Goal: Task Accomplishment & Management: Use online tool/utility

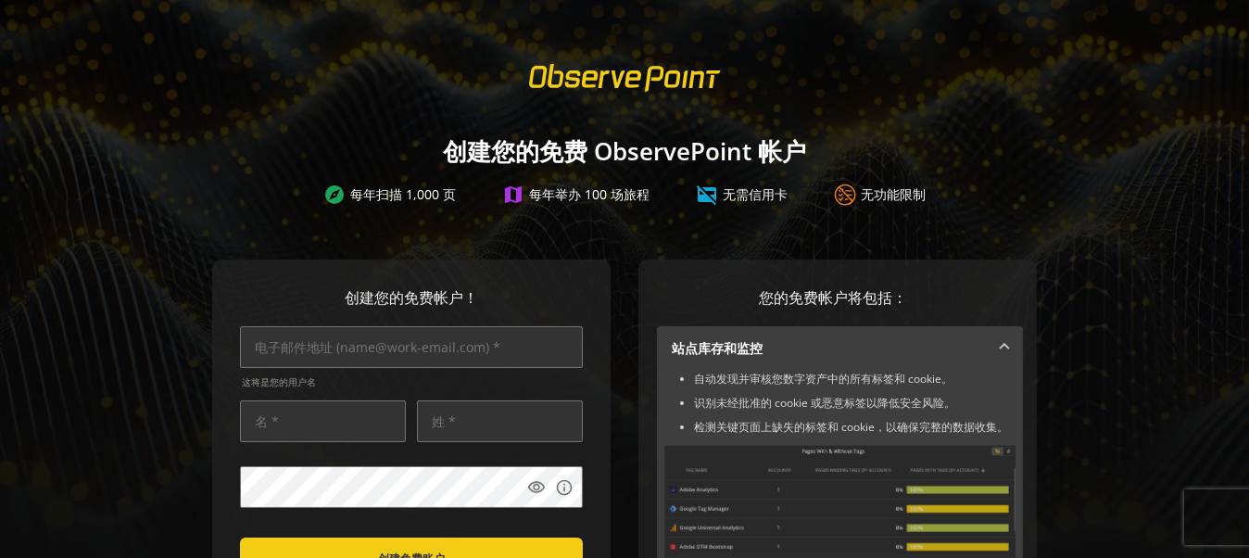
scroll to position [185, 0]
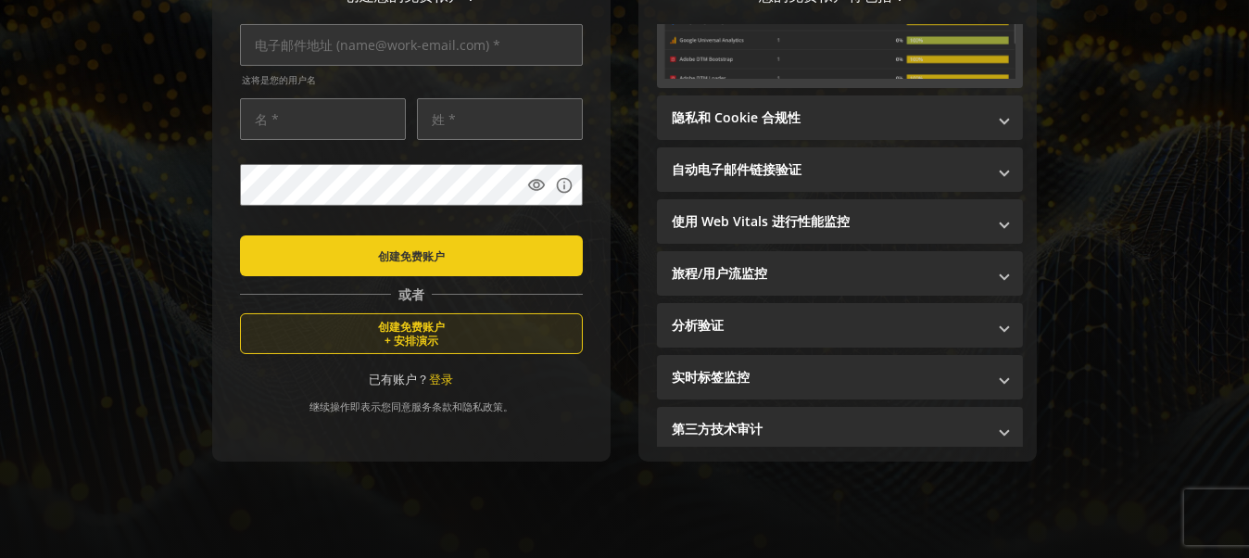
click at [418, 333] on font "+ 安排演示" at bounding box center [412, 340] width 54 height 15
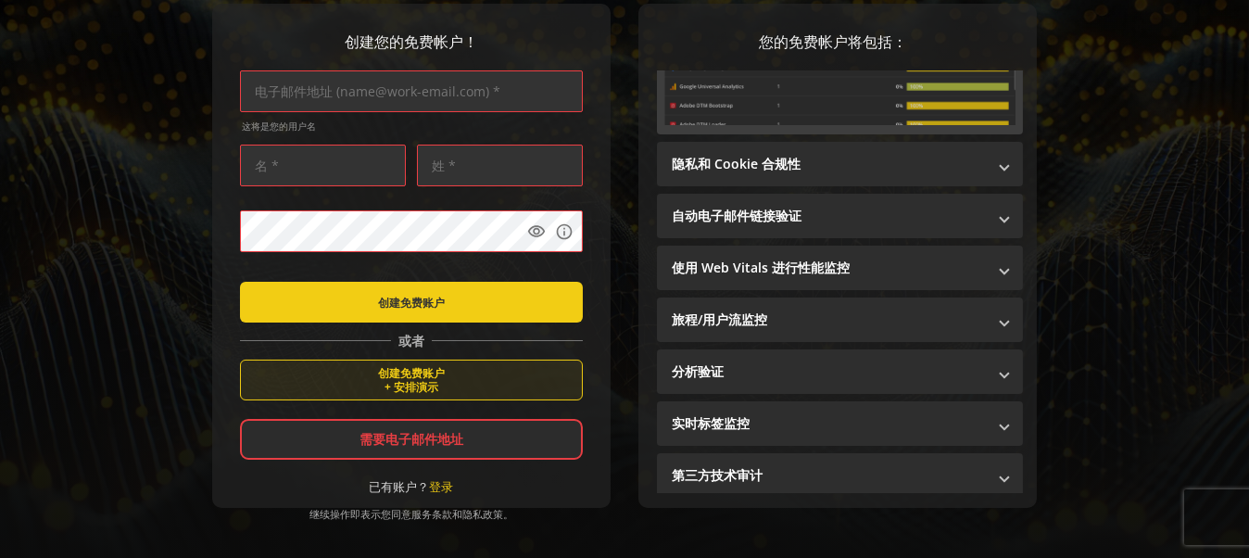
scroll to position [32, 0]
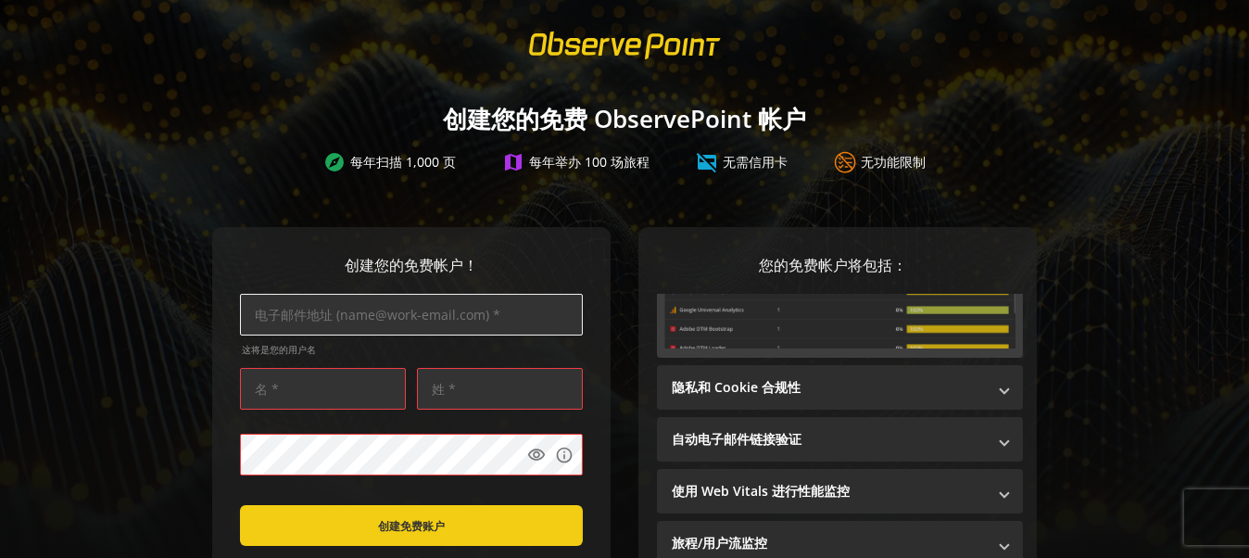
click at [326, 319] on input "text" at bounding box center [411, 315] width 343 height 42
type input "[EMAIL_ADDRESS][DOMAIN_NAME]"
drag, startPoint x: 313, startPoint y: 396, endPoint x: 173, endPoint y: 396, distance: 140.0
click at [173, 396] on div "创建您的免费帐户！ [EMAIL_ADDRESS][DOMAIN_NAME] 这将是您的用户名 shen visibility info 创建免费账户 或者 …" at bounding box center [624, 516] width 1205 height 578
type input "zy"
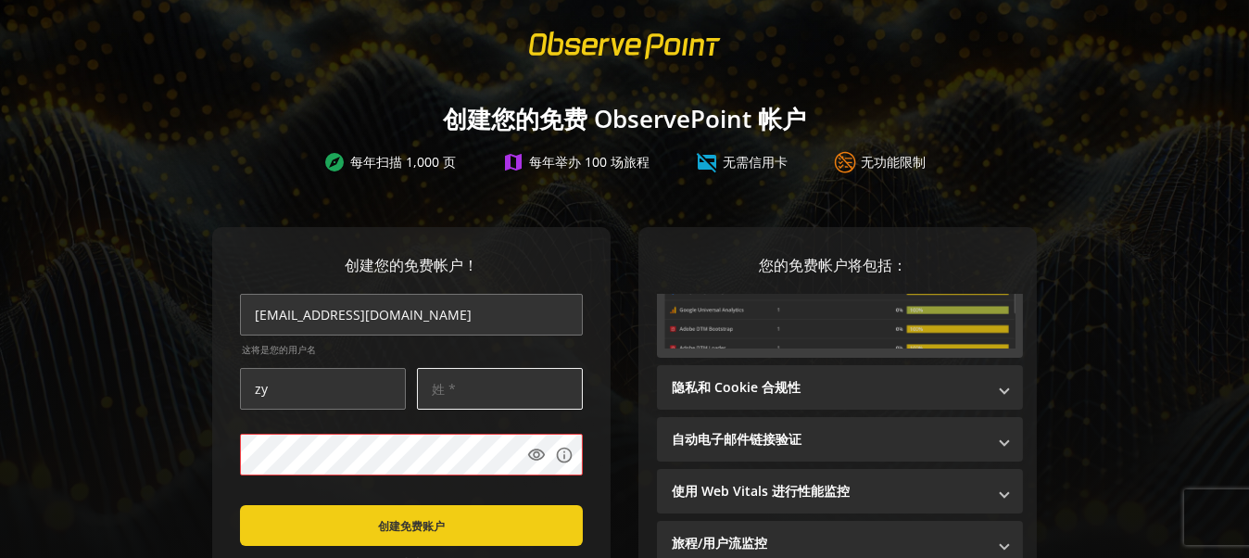
click at [483, 389] on input "text" at bounding box center [500, 389] width 166 height 42
type input "shen"
click at [527, 455] on mat-icon "visibility" at bounding box center [536, 455] width 19 height 19
click at [529, 451] on mat-icon "visibility_off" at bounding box center [536, 455] width 19 height 19
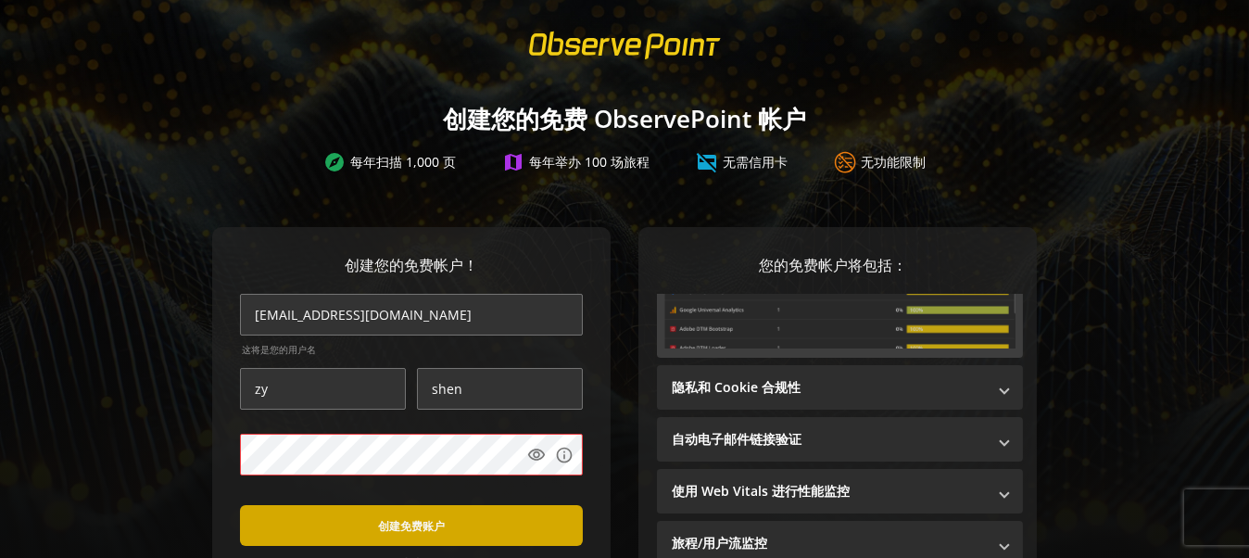
click at [465, 512] on span "submit" at bounding box center [411, 525] width 343 height 44
click at [371, 520] on span "submit" at bounding box center [411, 525] width 343 height 44
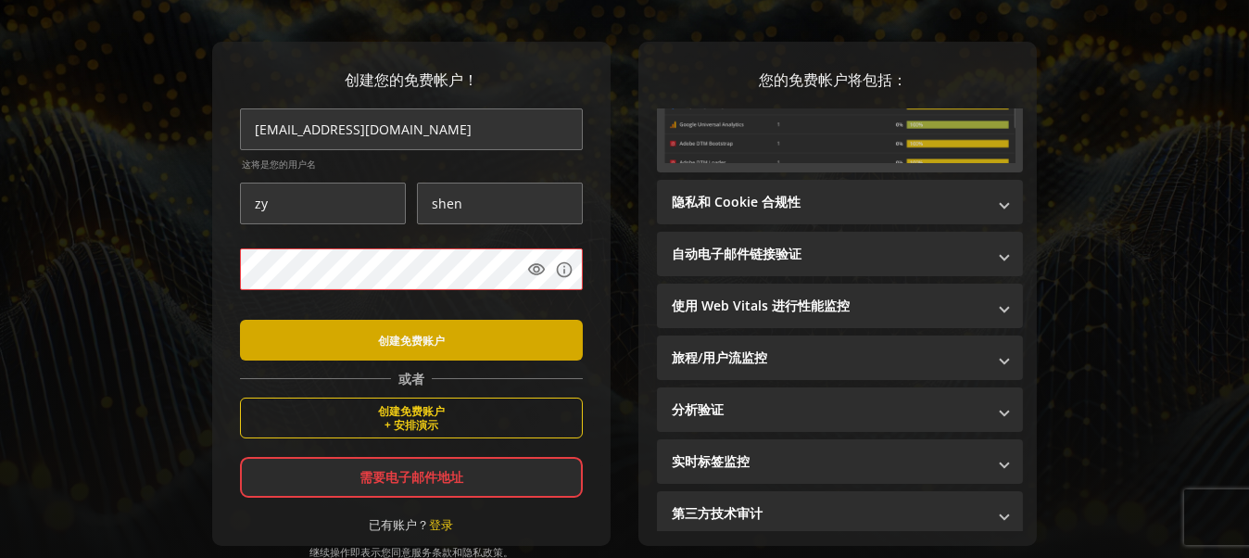
scroll to position [218, 0]
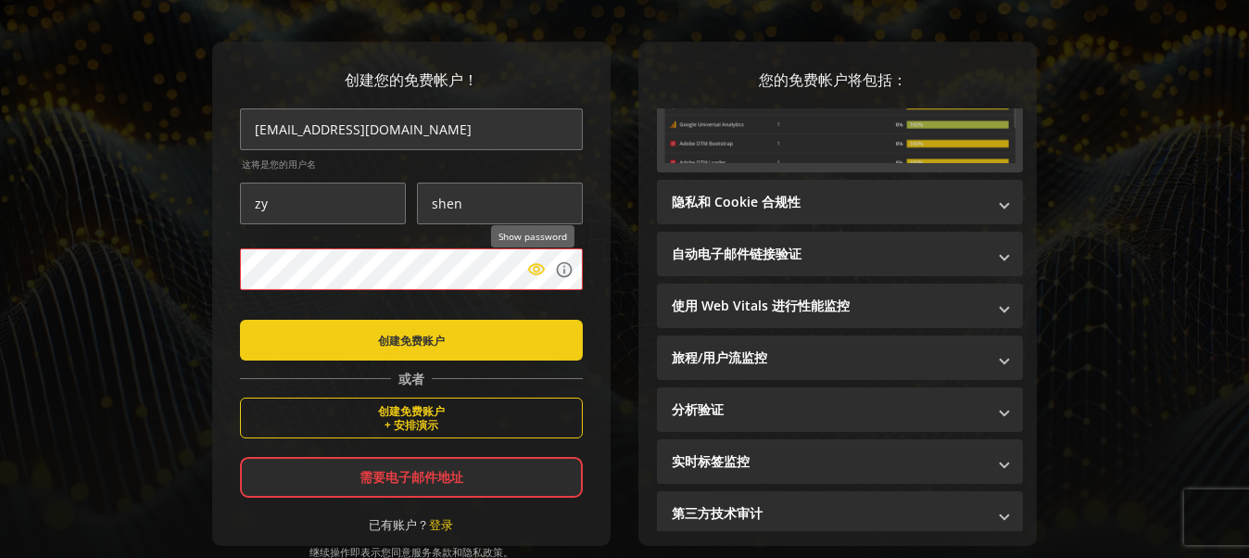
click at [536, 267] on mat-icon "visibility" at bounding box center [536, 269] width 19 height 19
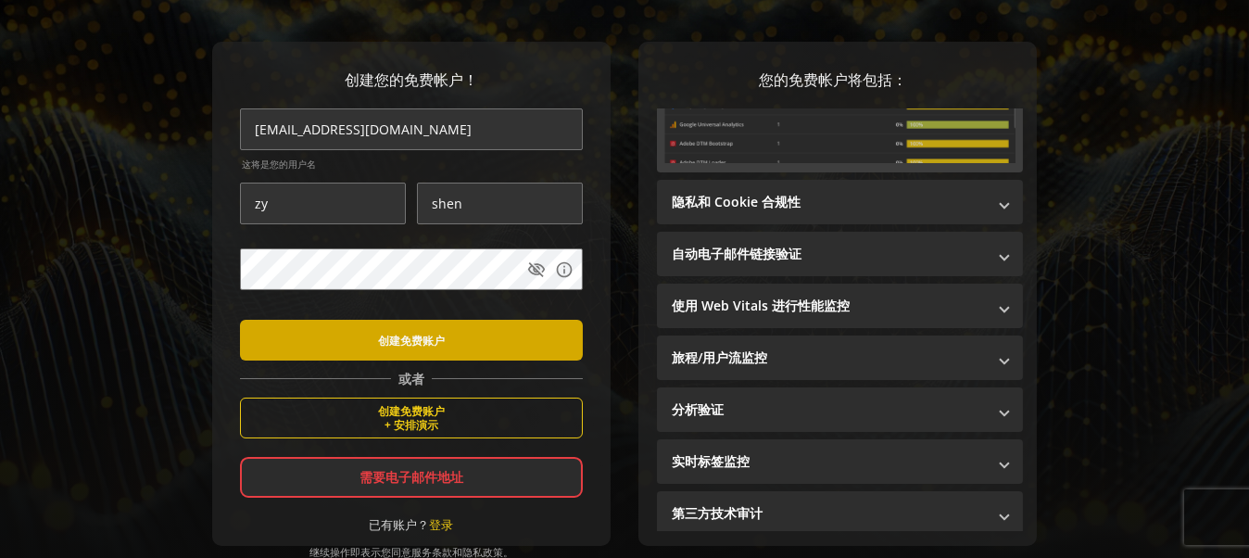
click at [358, 344] on span "submit" at bounding box center [411, 340] width 343 height 44
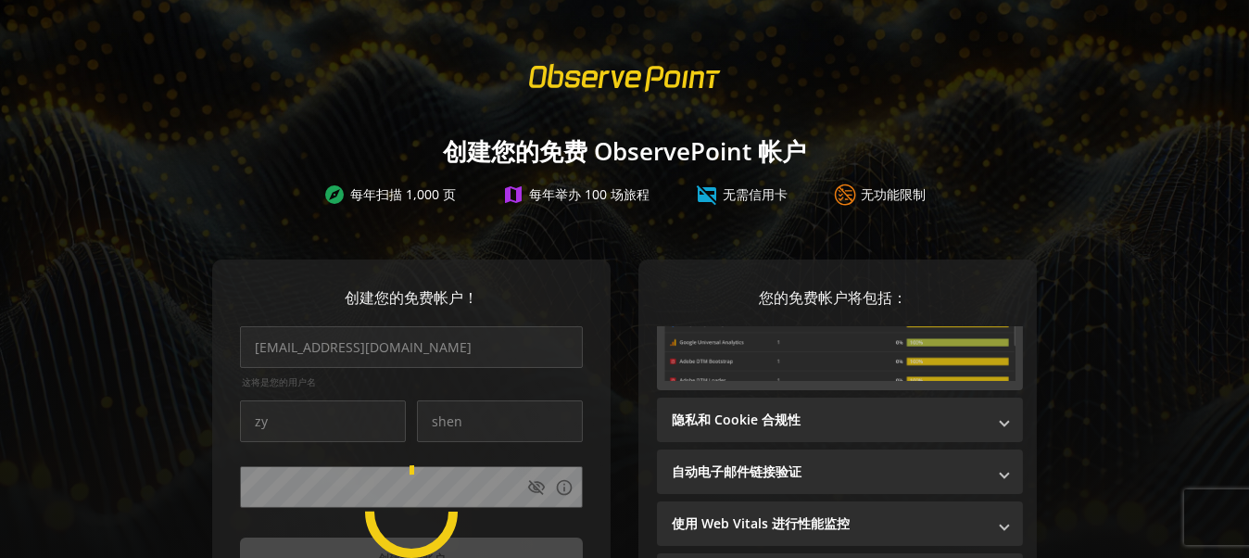
scroll to position [0, 0]
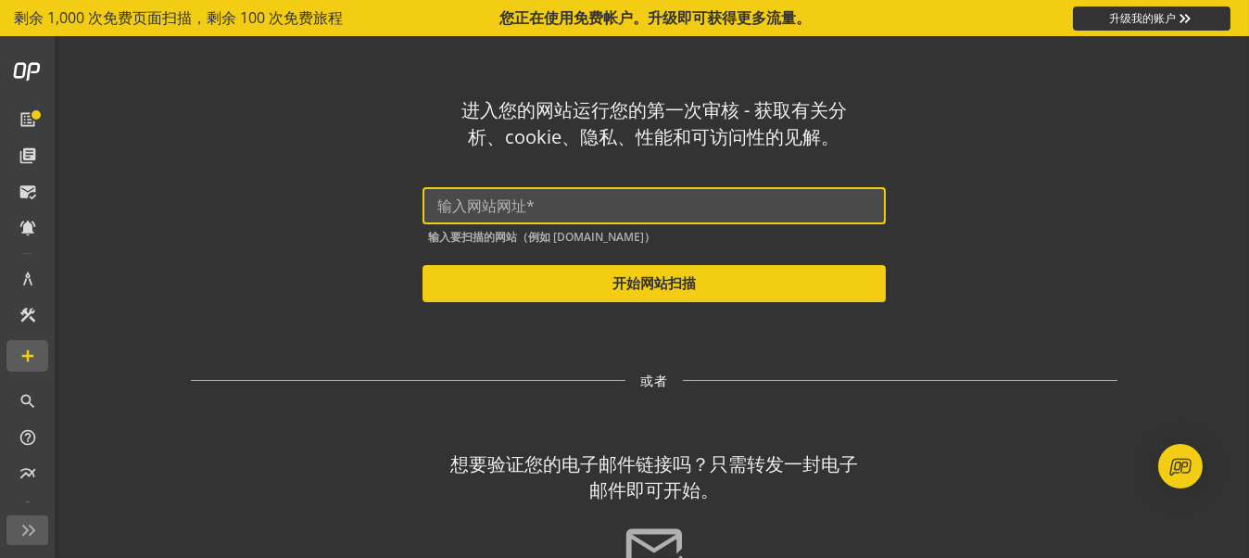
click at [564, 212] on input "text" at bounding box center [654, 206] width 434 height 18
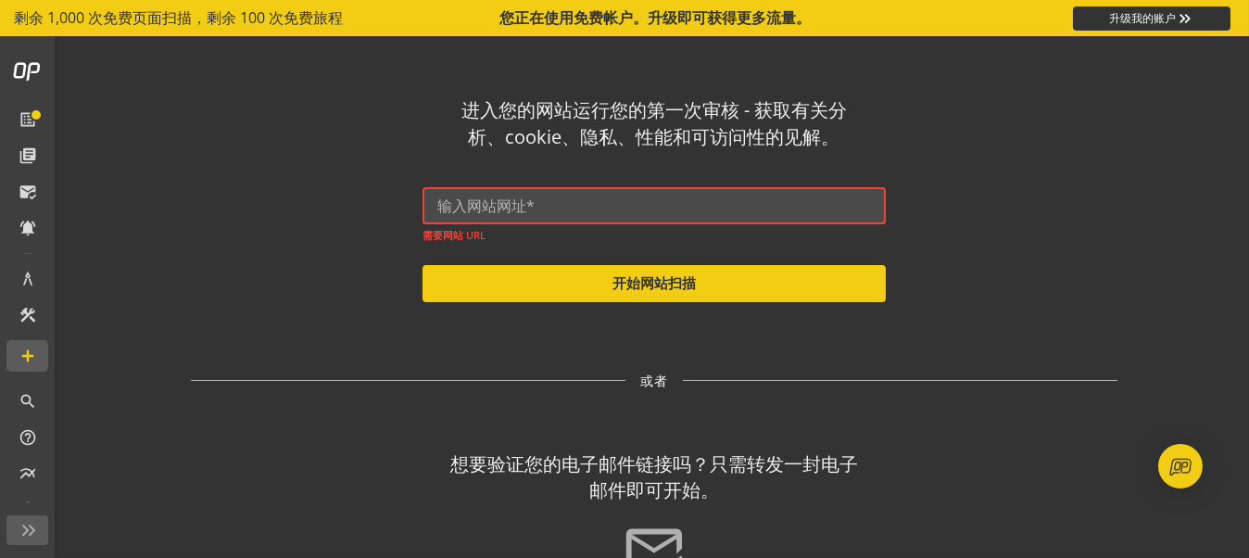
paste input "[URL][DOMAIN_NAME]"
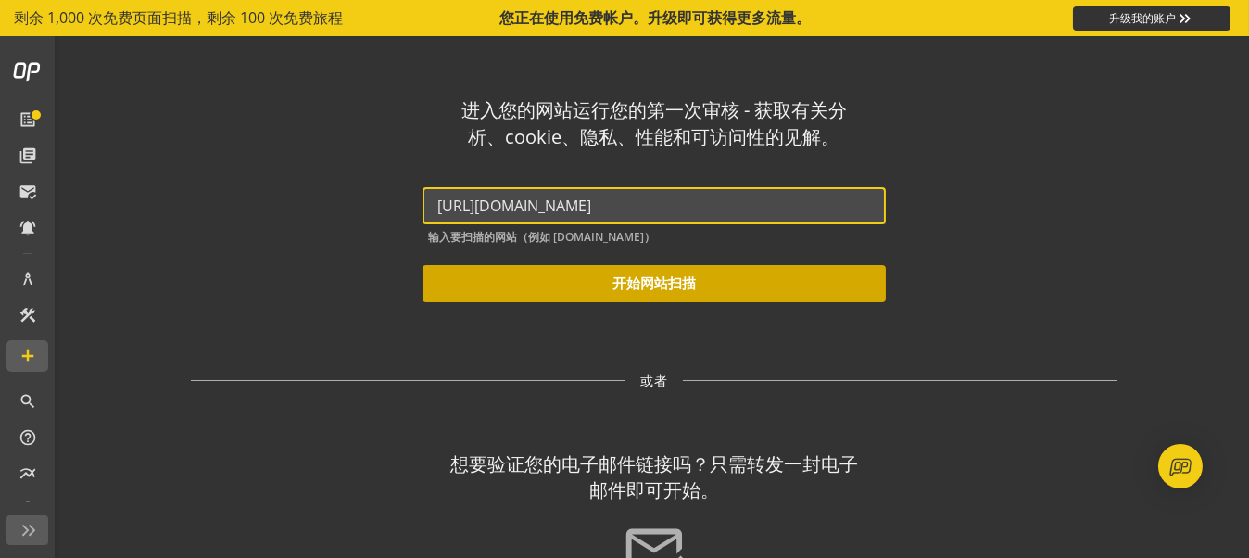
type input "[URL][DOMAIN_NAME]"
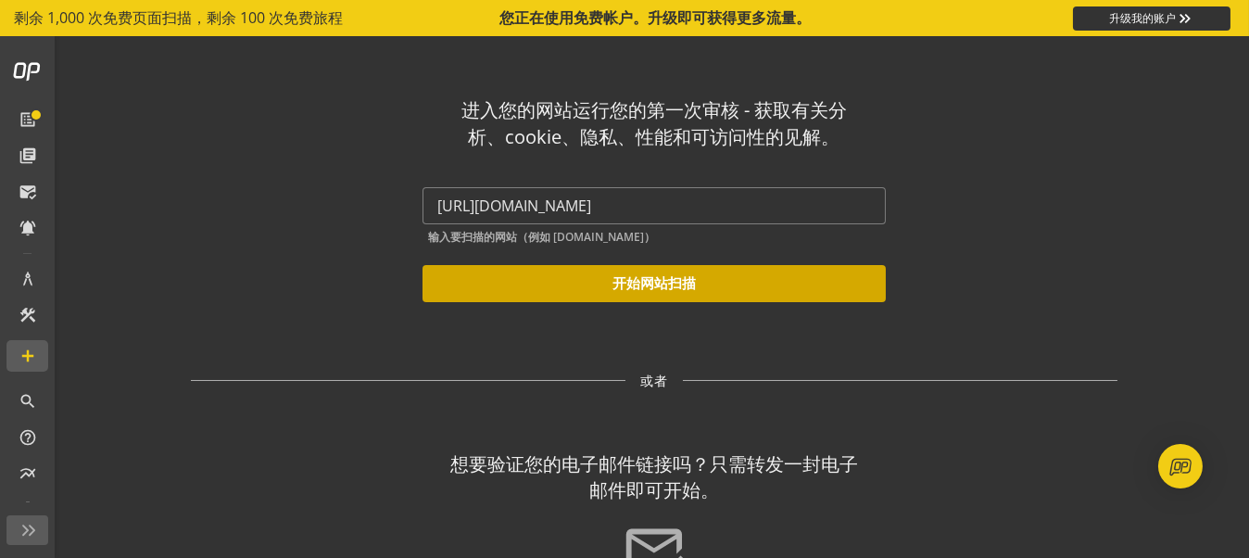
click at [603, 275] on button "开始网站扫描" at bounding box center [654, 283] width 463 height 37
click at [633, 289] on font "开始网站扫描" at bounding box center [654, 282] width 83 height 19
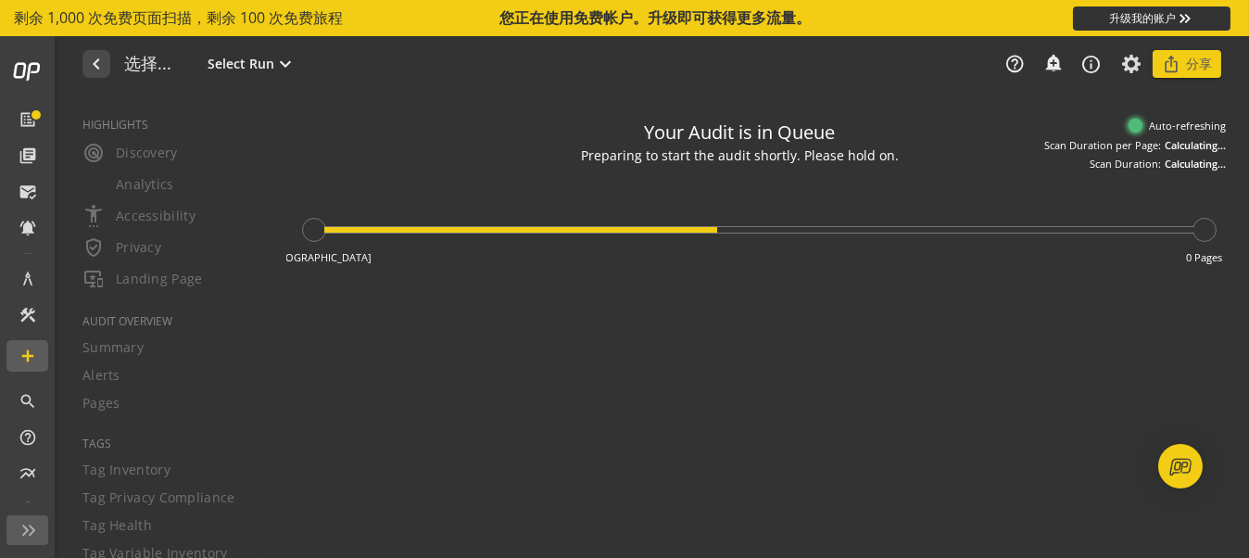
type textarea "Notes can include: -a description of what this audit is validating -changes in …"
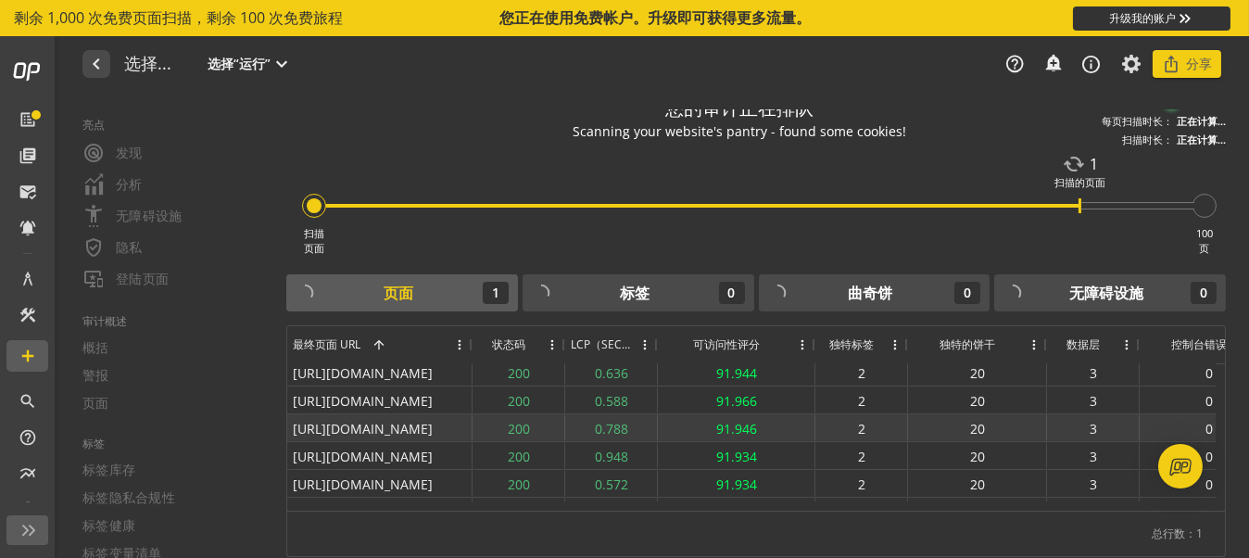
scroll to position [1854, 0]
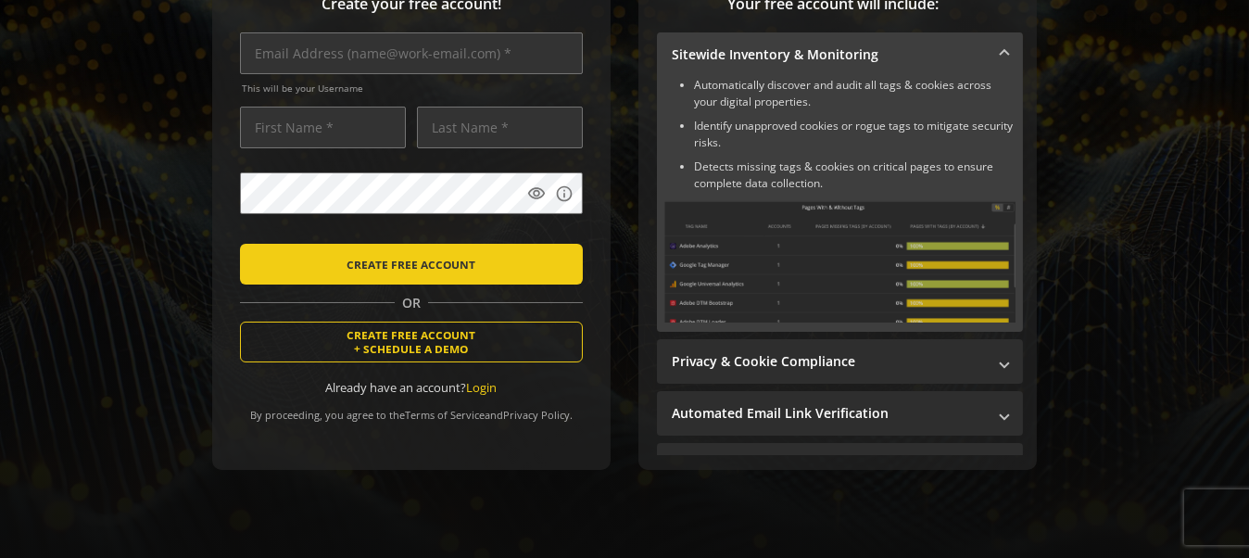
scroll to position [310, 0]
